Goal: Task Accomplishment & Management: Use online tool/utility

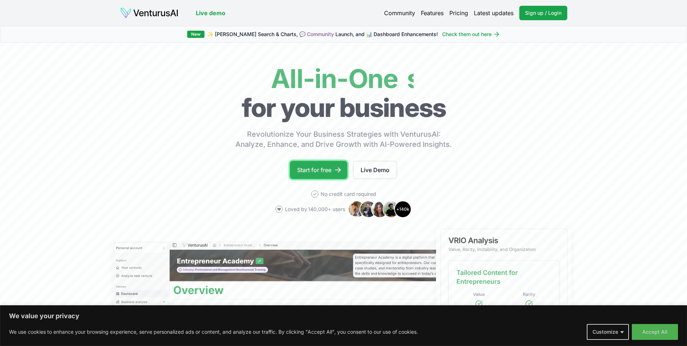
click at [318, 166] on link "Start for free" at bounding box center [318, 170] width 57 height 18
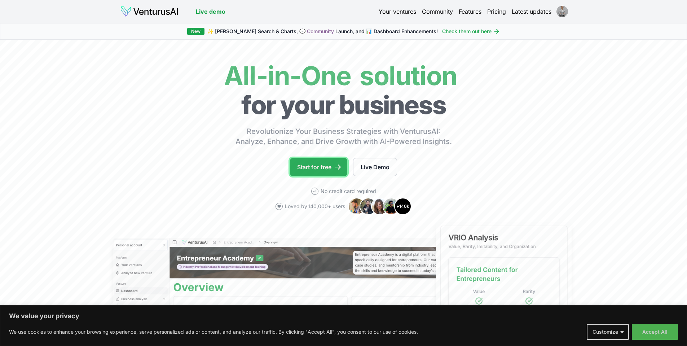
click at [307, 166] on link "Start for free" at bounding box center [318, 167] width 57 height 18
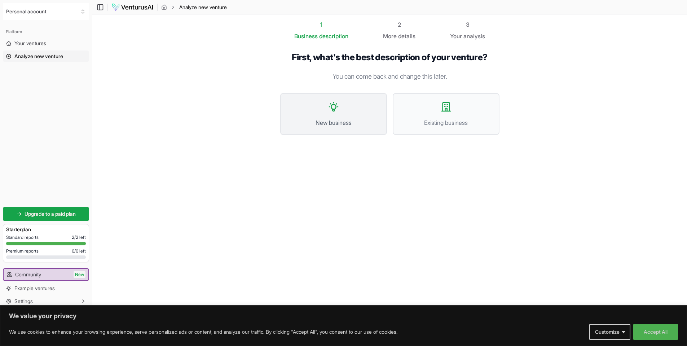
click at [355, 129] on button "New business" at bounding box center [333, 114] width 107 height 42
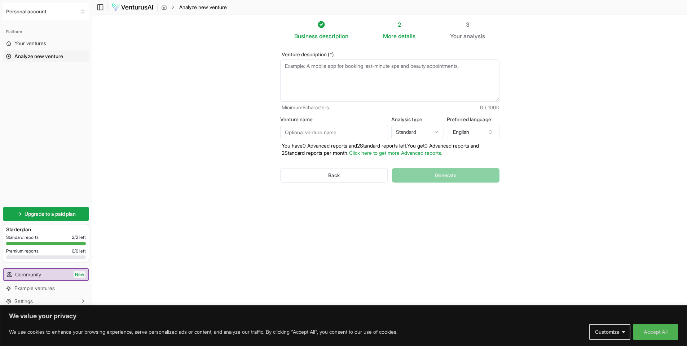
click at [329, 70] on textarea "Venture description (*)" at bounding box center [389, 80] width 219 height 43
type textarea "i"
type textarea "I"
drag, startPoint x: 438, startPoint y: 65, endPoint x: 440, endPoint y: 74, distance: 10.0
click at [438, 65] on textarea "A Freelance consultancy business focussed on leadership, chagne management" at bounding box center [389, 80] width 219 height 43
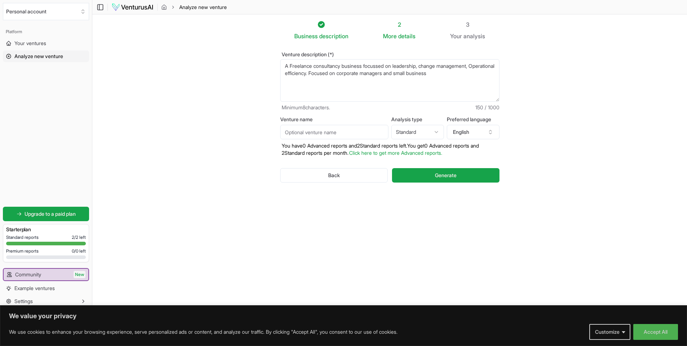
click at [335, 72] on textarea "A Freelance consultancy business focussed on leadership, change management, Ope…" at bounding box center [389, 80] width 219 height 43
click at [337, 71] on textarea "A Freelance consultancy business focussed on leadership, change management, Ope…" at bounding box center [389, 80] width 219 height 43
drag, startPoint x: 366, startPoint y: 66, endPoint x: 378, endPoint y: 64, distance: 12.5
click at [367, 66] on textarea "A Freelance consultancy business focussed on leadership, change management, Ope…" at bounding box center [389, 80] width 219 height 43
click at [359, 81] on textarea "A Freelance consultancy business (expertise in supply chain mangement) focussed…" at bounding box center [389, 80] width 219 height 43
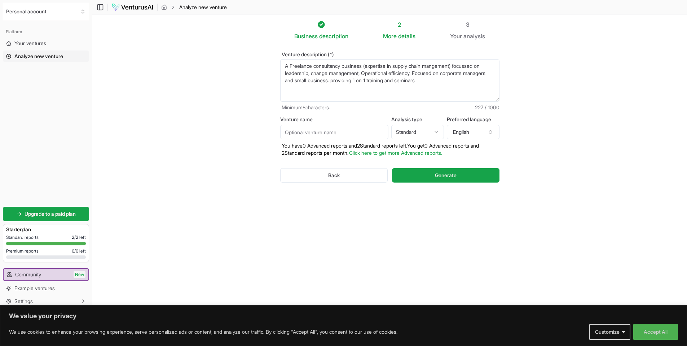
type textarea "A Freelance consultancy business (expertise in supply chain mangement) focussed…"
click at [358, 132] on input "Venture name" at bounding box center [334, 132] width 108 height 14
type input "R"
click at [425, 134] on html "We value your privacy We use cookies to enhance your browsing experience, serve…" at bounding box center [343, 173] width 687 height 346
click at [419, 129] on html "We value your privacy We use cookies to enhance your browsing experience, serve…" at bounding box center [343, 173] width 687 height 346
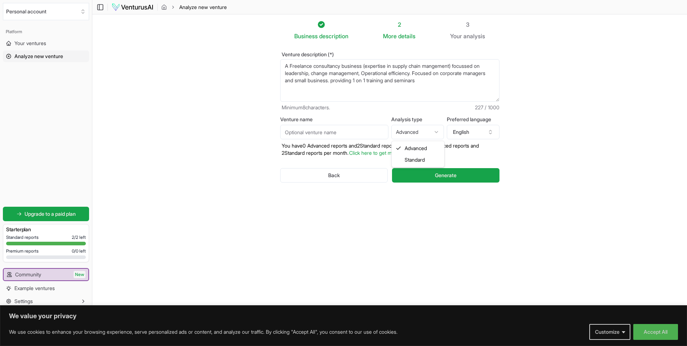
select select "standard"
click at [345, 133] on input "Venture name" at bounding box center [334, 132] width 108 height 14
type input "E"
type input "The Efficiënt Solutions"
click at [431, 174] on button "Generate" at bounding box center [445, 175] width 107 height 14
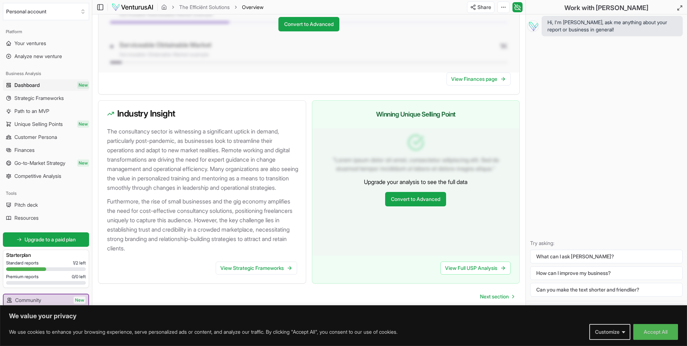
scroll to position [663, 0]
click at [239, 272] on link "View Strategic Frameworks" at bounding box center [257, 268] width 82 height 13
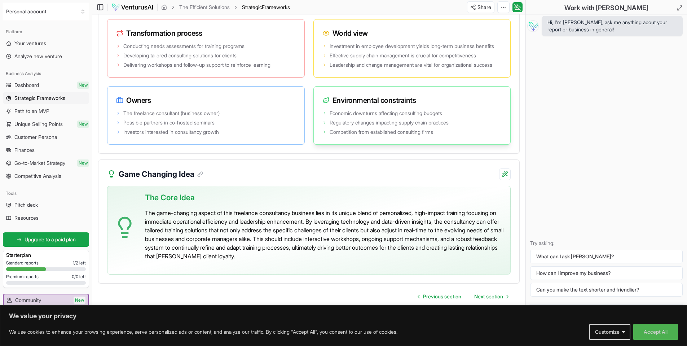
scroll to position [1467, 0]
